Goal: Transaction & Acquisition: Purchase product/service

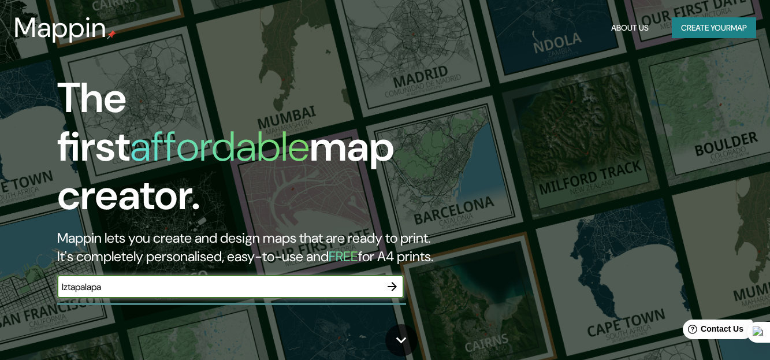
type input "Iztapalapa"
click at [394, 280] on icon "button" at bounding box center [393, 287] width 14 height 14
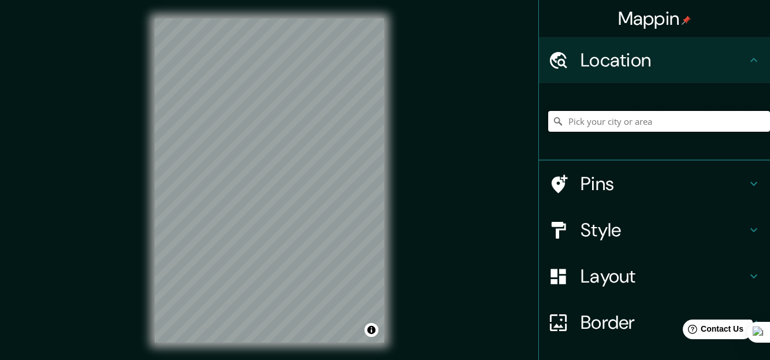
click at [654, 118] on input "Pick your city or area" at bounding box center [660, 121] width 222 height 21
paste input "Av. [STREET_ADDRESS][DEMOGRAPHIC_DATA]"
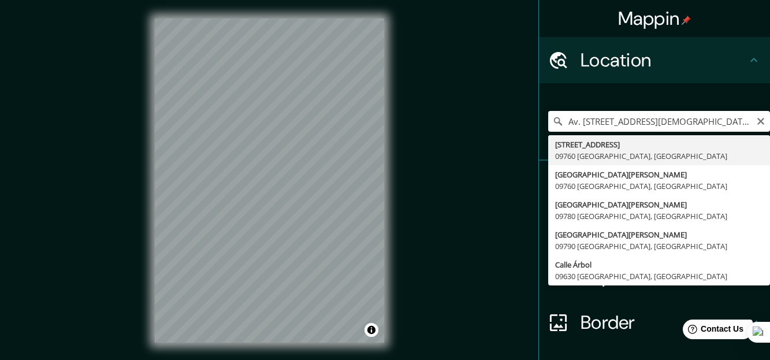
type input "[STREET_ADDRESS]"
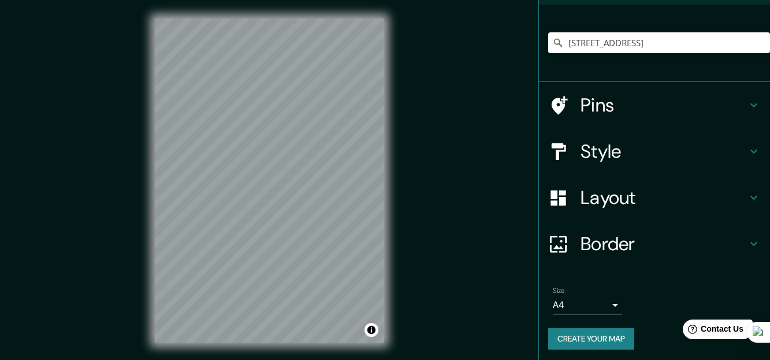
scroll to position [82, 0]
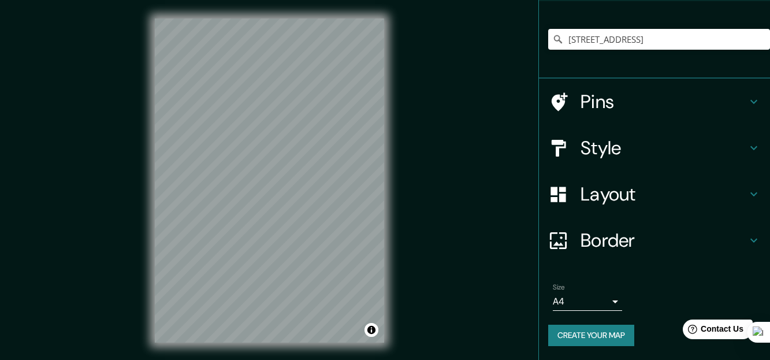
click at [751, 142] on icon at bounding box center [754, 148] width 14 height 14
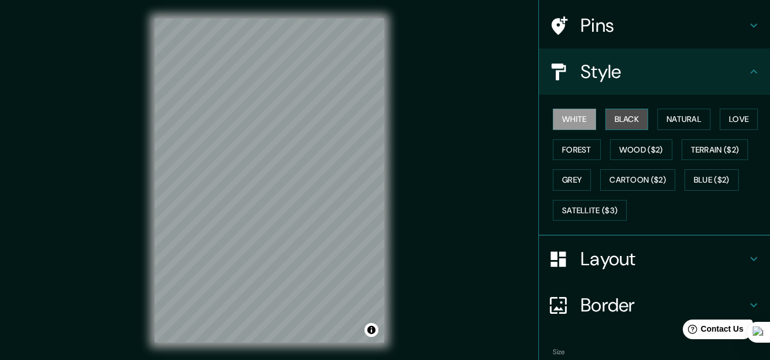
click at [631, 123] on button "Black" at bounding box center [627, 119] width 43 height 21
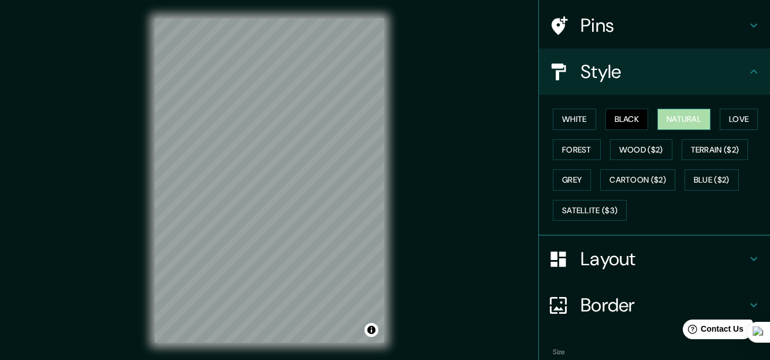
click at [694, 121] on button "Natural" at bounding box center [684, 119] width 53 height 21
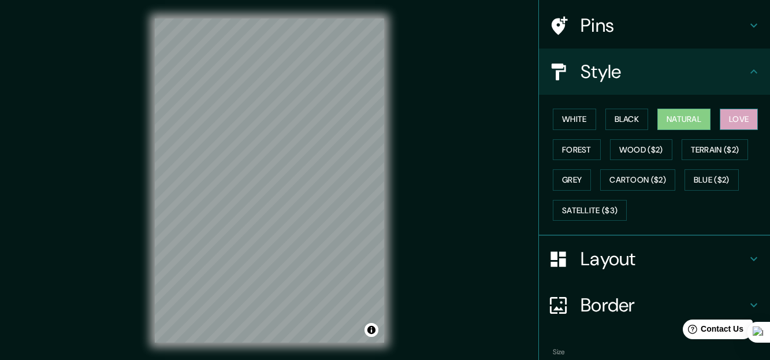
click at [744, 119] on button "Love" at bounding box center [739, 119] width 38 height 21
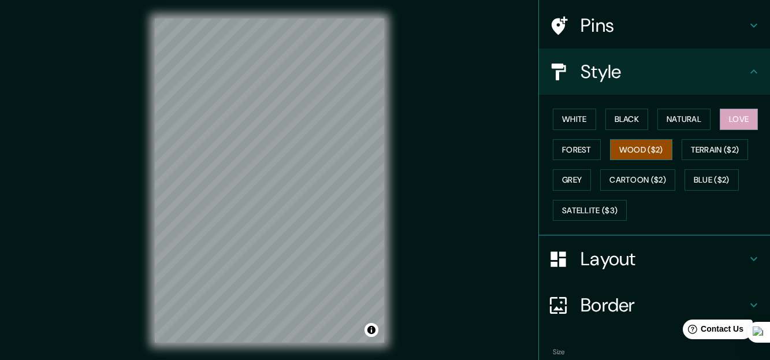
click at [635, 150] on button "Wood ($2)" at bounding box center [641, 149] width 62 height 21
click at [565, 179] on button "Grey" at bounding box center [572, 179] width 38 height 21
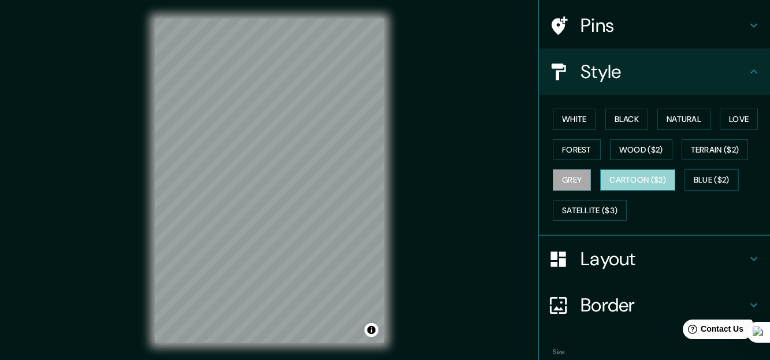
click at [617, 176] on button "Cartoon ($2)" at bounding box center [638, 179] width 75 height 21
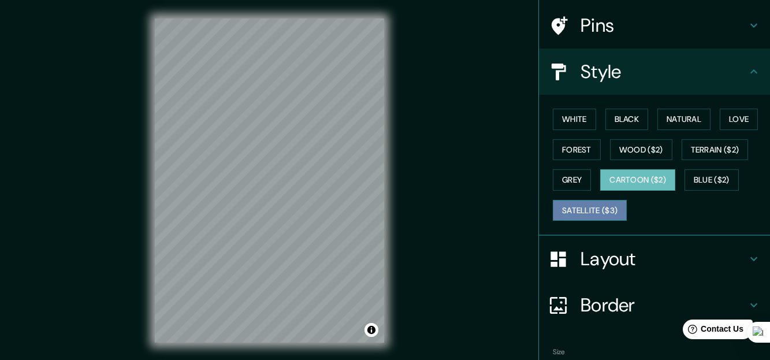
click at [595, 215] on button "Satellite ($3)" at bounding box center [590, 210] width 74 height 21
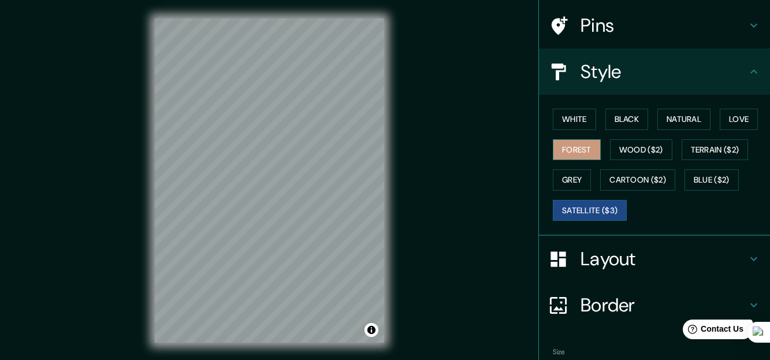
click at [578, 147] on button "Forest" at bounding box center [577, 149] width 48 height 21
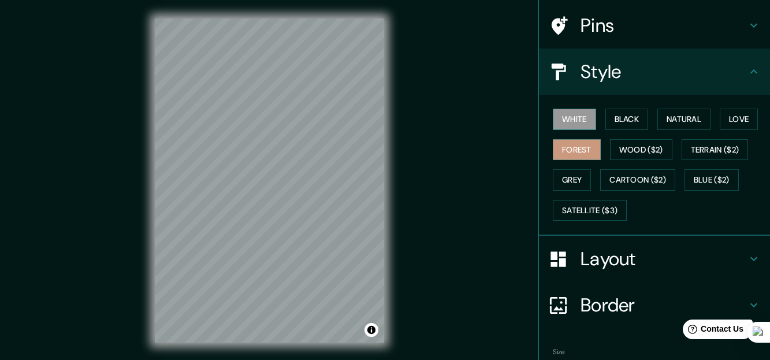
click at [556, 122] on button "White" at bounding box center [574, 119] width 43 height 21
click at [564, 146] on button "Forest" at bounding box center [577, 149] width 48 height 21
click at [621, 143] on button "Wood ($2)" at bounding box center [641, 149] width 62 height 21
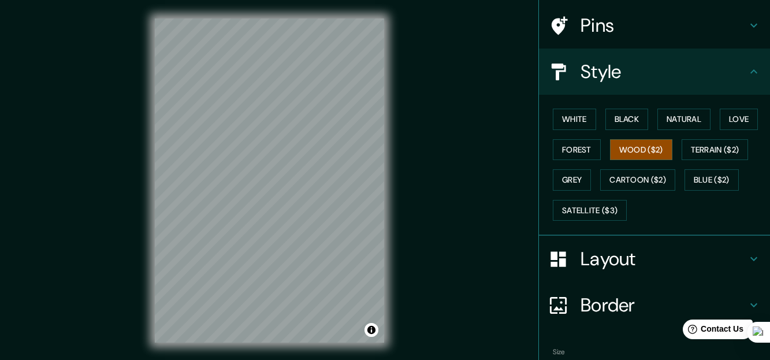
click at [599, 258] on h4 "Layout" at bounding box center [664, 258] width 166 height 23
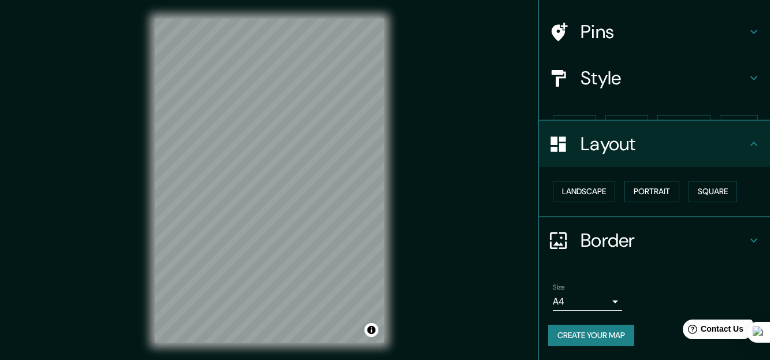
scroll to position [55, 0]
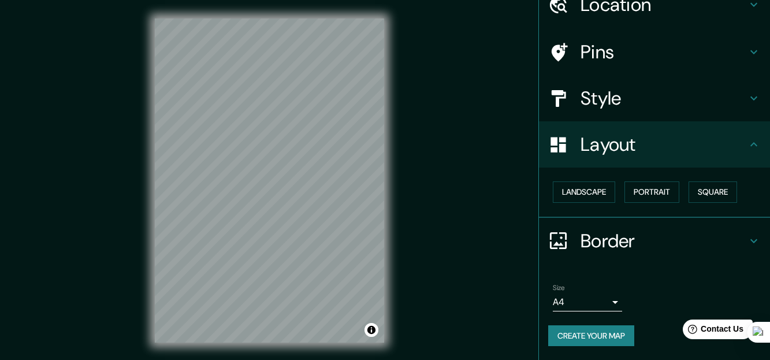
click at [602, 303] on body "Mappin Location [STREET_ADDRESS] Pins Style Layout Landscape Portrait Square Bo…" at bounding box center [385, 180] width 770 height 360
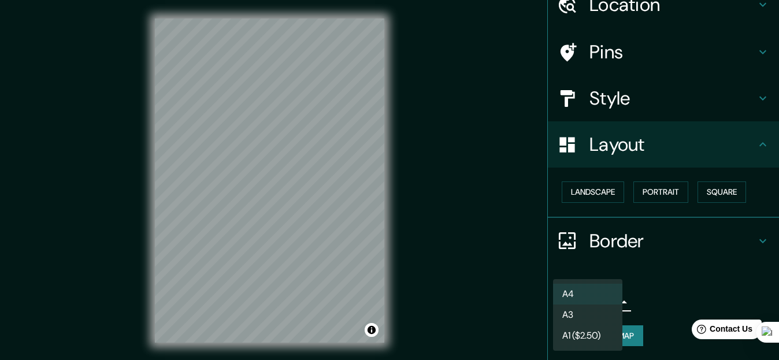
click at [590, 319] on li "A3" at bounding box center [587, 315] width 69 height 21
type input "a4"
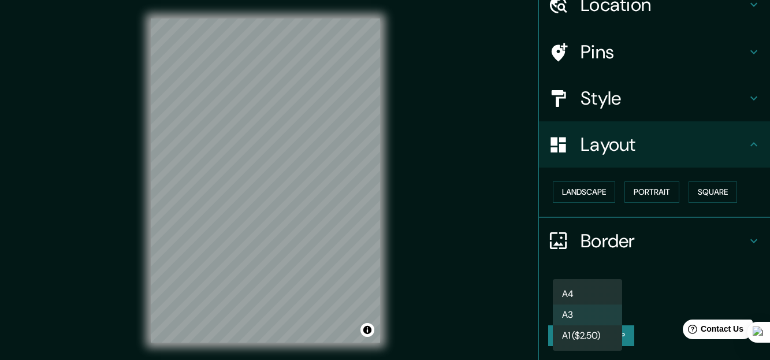
click at [609, 301] on body "Mappin Location [STREET_ADDRESS] Pins Style Layout Landscape Portrait Square Bo…" at bounding box center [385, 180] width 770 height 360
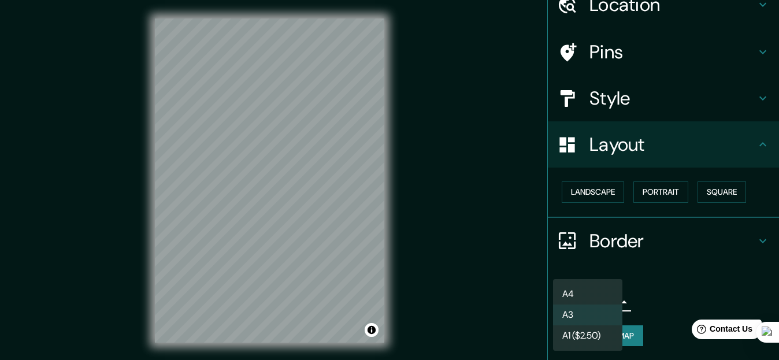
click at [651, 242] on div at bounding box center [389, 180] width 779 height 360
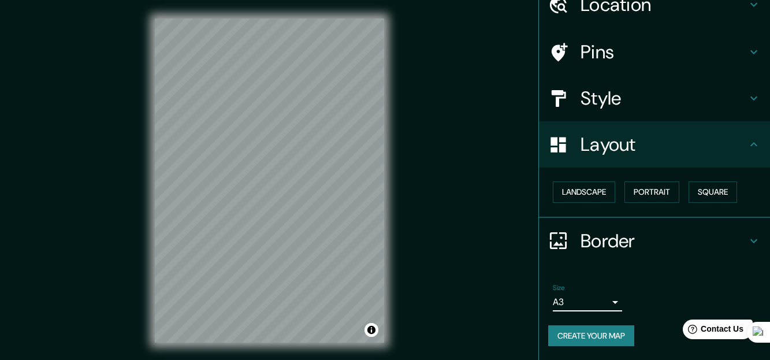
click at [706, 243] on h4 "Border" at bounding box center [664, 240] width 166 height 23
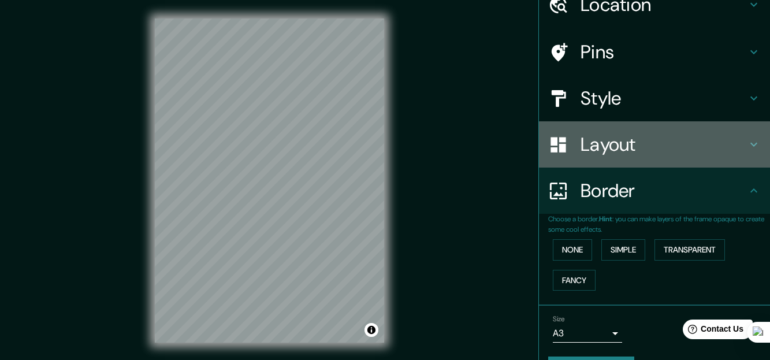
click at [708, 148] on h4 "Layout" at bounding box center [664, 144] width 166 height 23
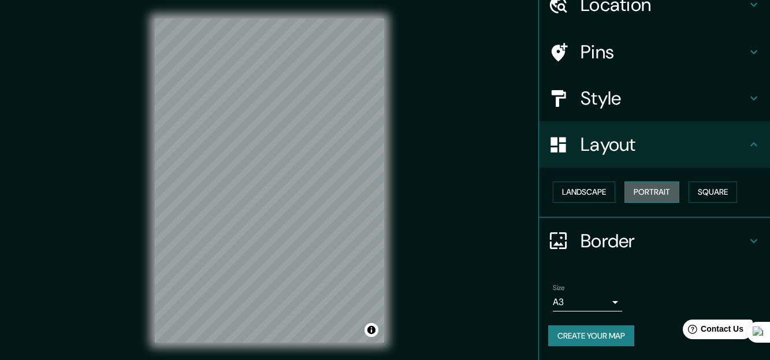
click at [646, 192] on button "Portrait" at bounding box center [652, 191] width 55 height 21
click at [649, 189] on button "Portrait" at bounding box center [652, 191] width 55 height 21
click at [695, 192] on button "Square" at bounding box center [713, 191] width 49 height 21
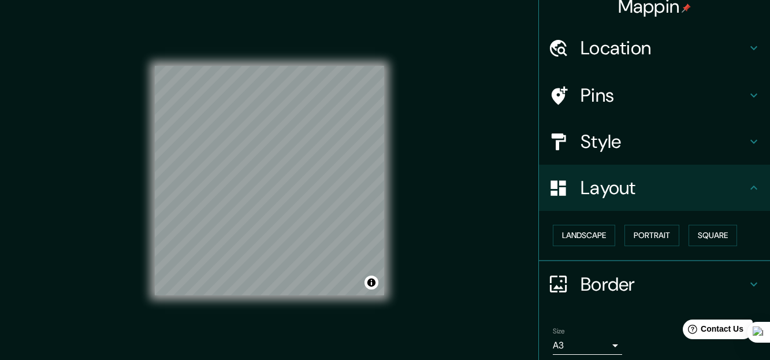
scroll to position [0, 0]
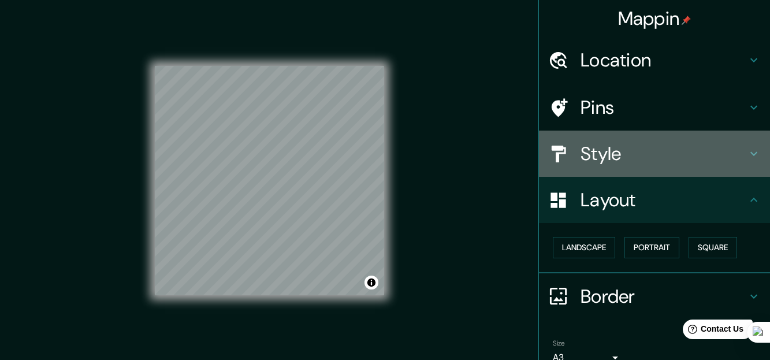
click at [680, 158] on h4 "Style" at bounding box center [664, 153] width 166 height 23
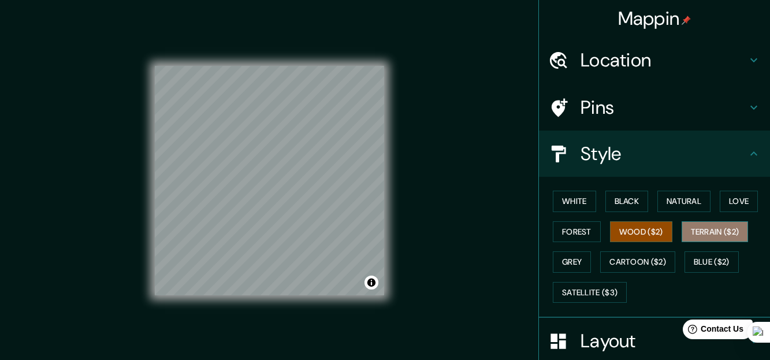
click at [712, 229] on button "Terrain ($2)" at bounding box center [715, 231] width 67 height 21
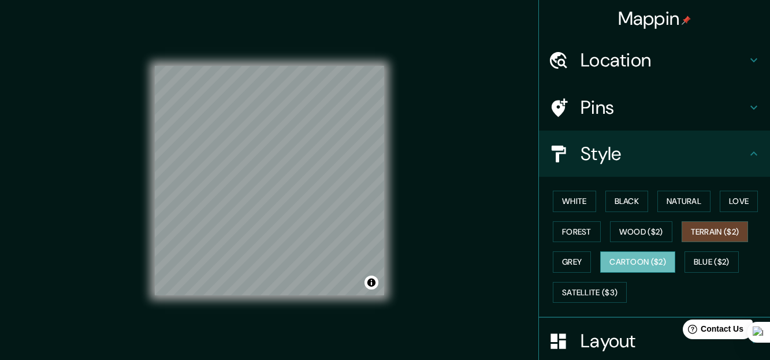
click at [618, 261] on button "Cartoon ($2)" at bounding box center [638, 261] width 75 height 21
click at [567, 264] on button "Grey" at bounding box center [572, 261] width 38 height 21
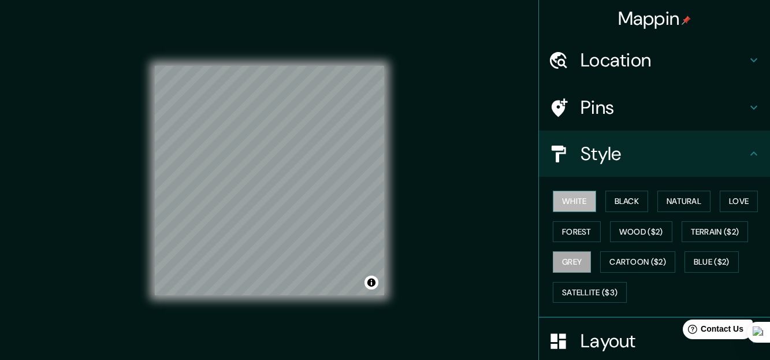
click at [558, 200] on button "White" at bounding box center [574, 201] width 43 height 21
click at [624, 204] on button "Black" at bounding box center [627, 201] width 43 height 21
